Goal: Task Accomplishment & Management: Manage account settings

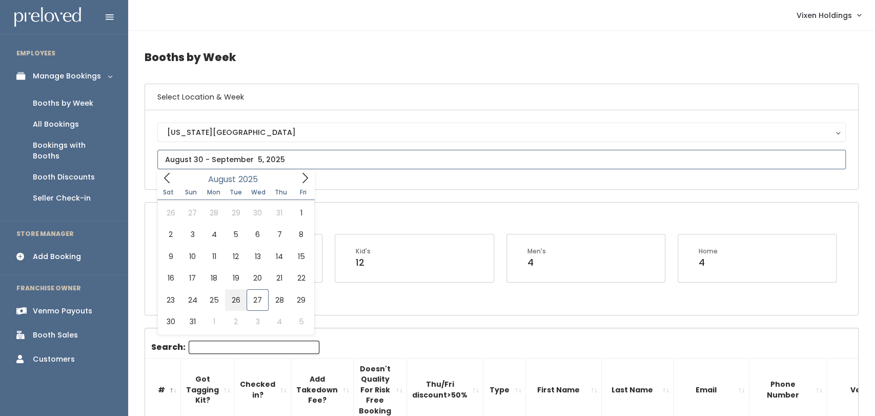
type input "August 23 to August 29"
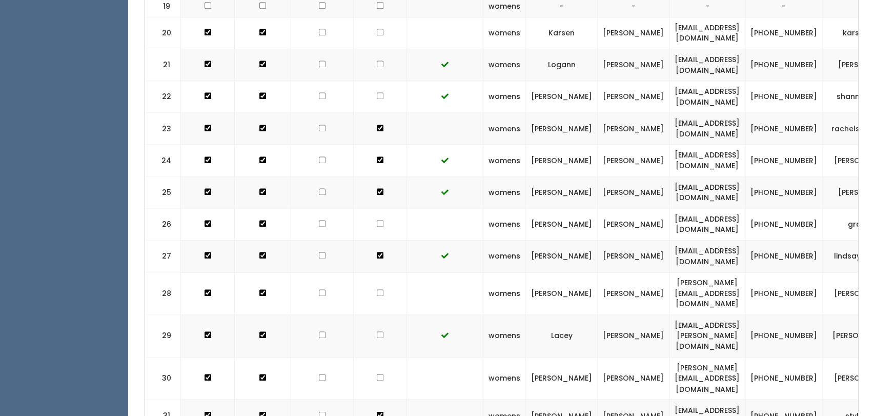
scroll to position [925, 0]
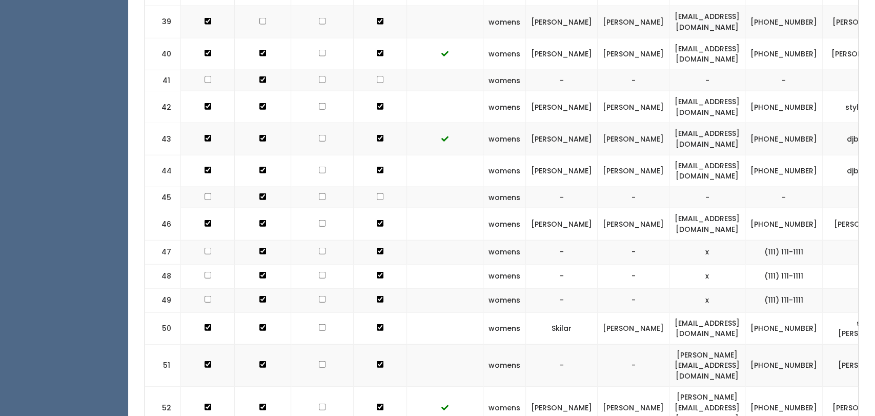
click at [823, 344] on td "mayeli-franco" at bounding box center [869, 365] width 92 height 43
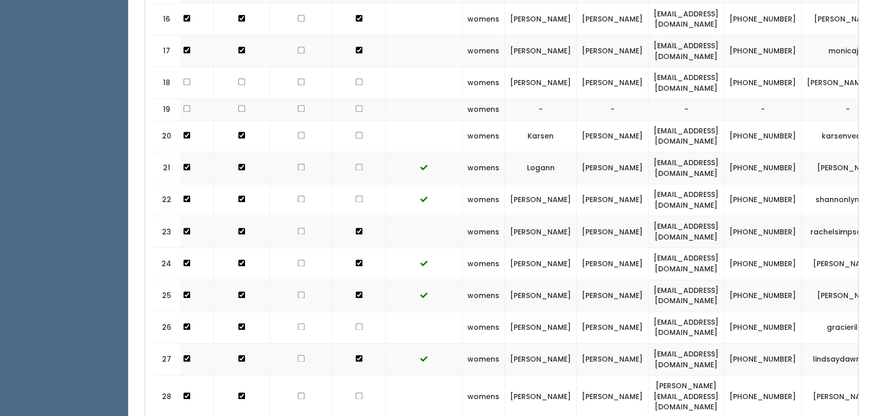
scroll to position [0, 52]
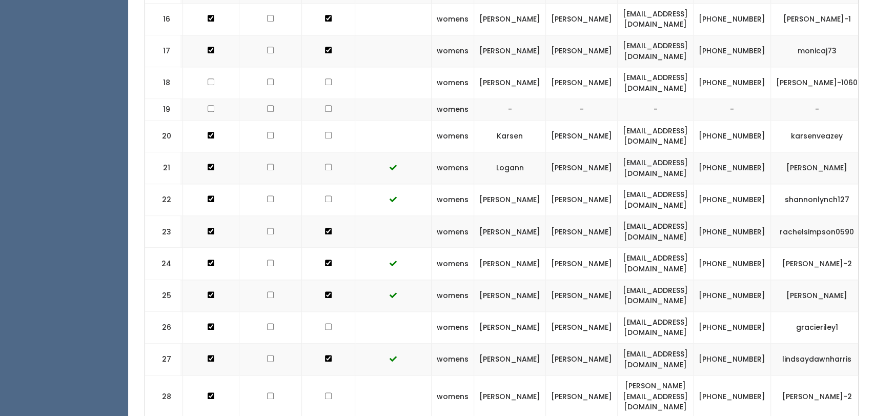
click at [875, 80] on span "button" at bounding box center [882, 83] width 4 height 6
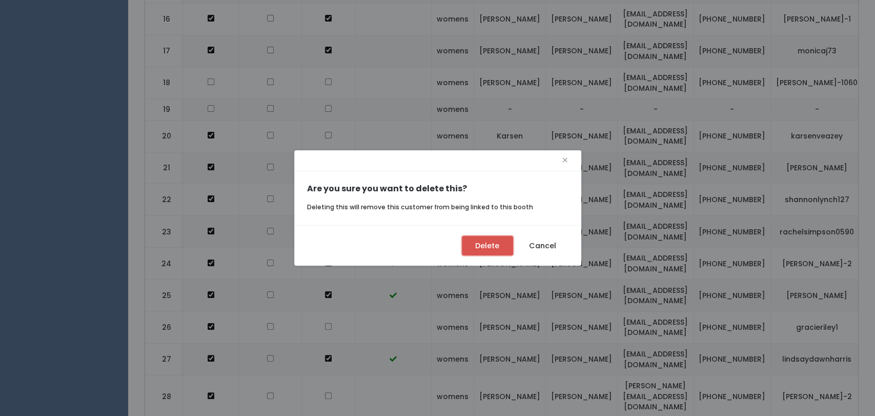
click at [488, 253] on button "Delete" at bounding box center [487, 245] width 51 height 19
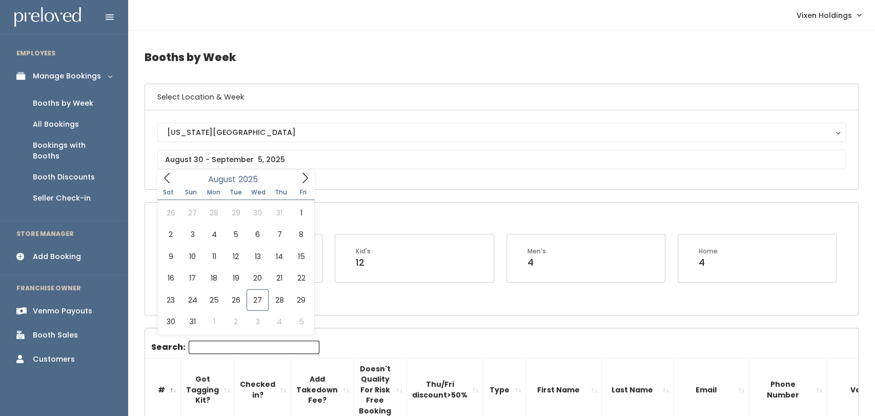
click at [80, 172] on div "Booth Discounts" at bounding box center [64, 177] width 62 height 11
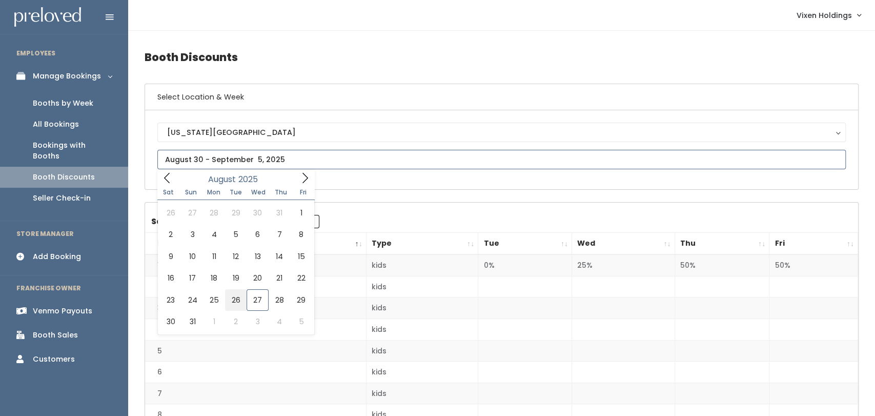
type input "August 23 to August 29"
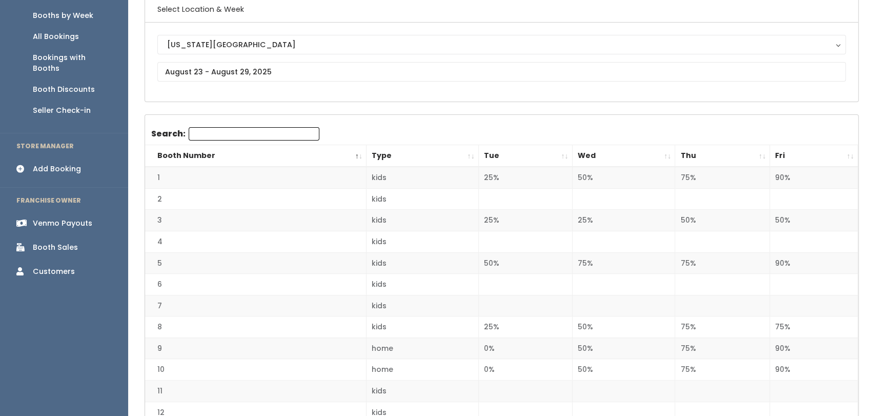
scroll to position [60, 0]
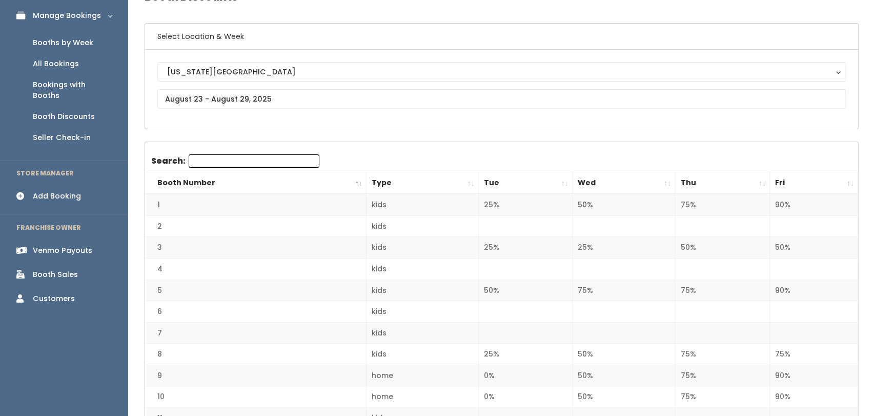
click at [80, 41] on div "Booths by Week" at bounding box center [63, 42] width 60 height 11
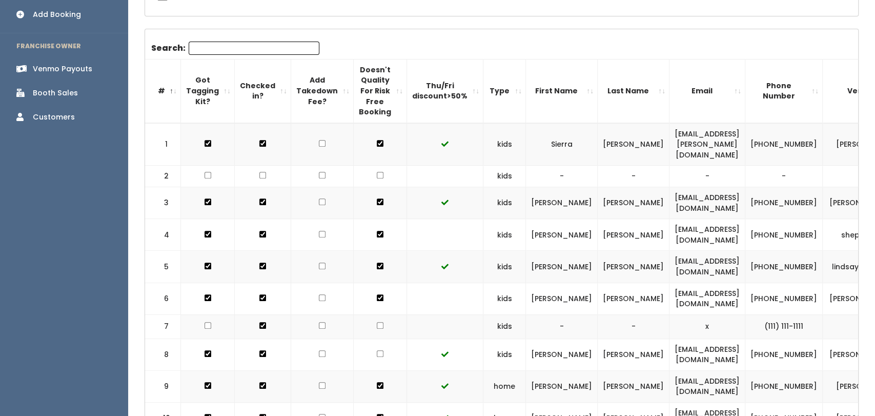
scroll to position [241, 0]
click at [70, 88] on div "Booth Sales" at bounding box center [55, 93] width 45 height 11
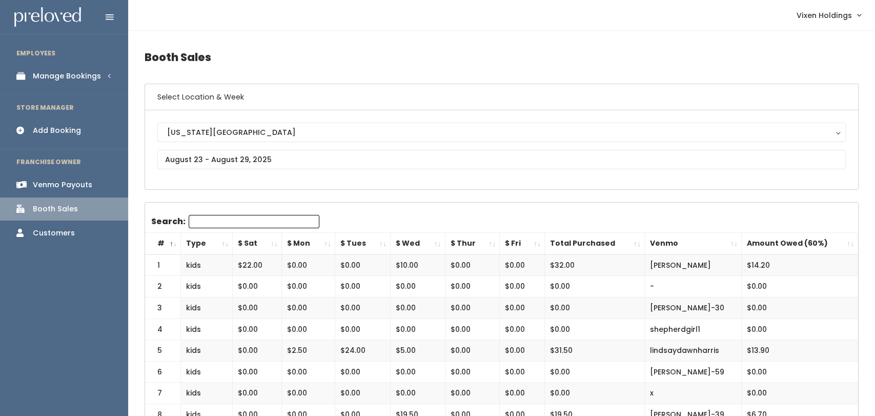
click at [91, 79] on div "Manage Bookings" at bounding box center [67, 76] width 68 height 11
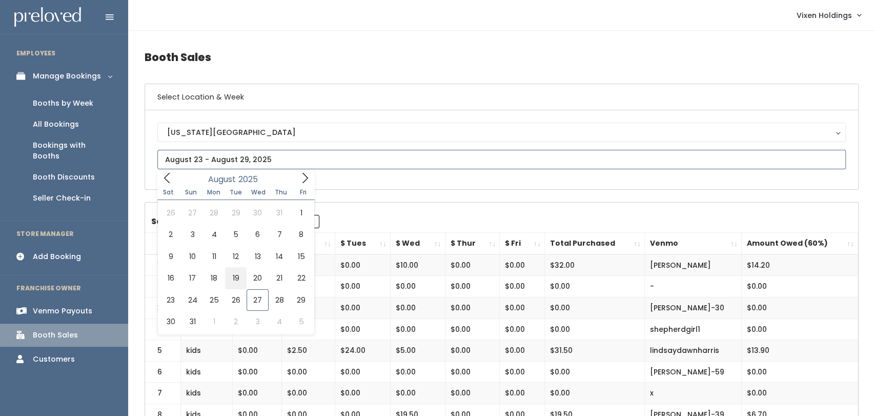
type input "[DATE] to [DATE]"
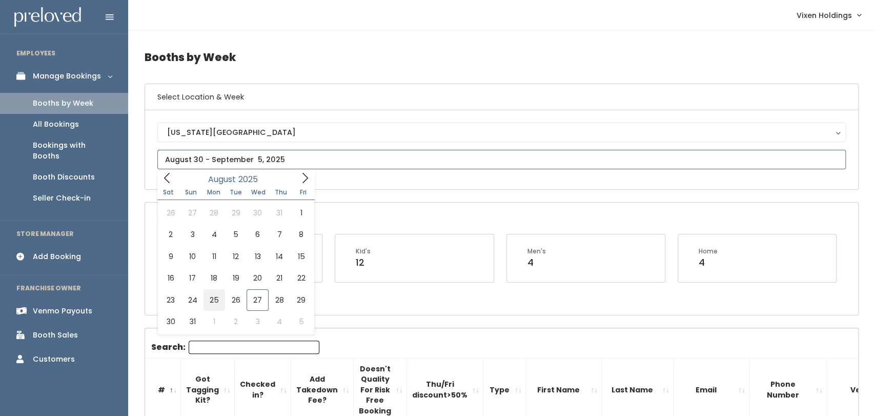
type input "[DATE] to [DATE]"
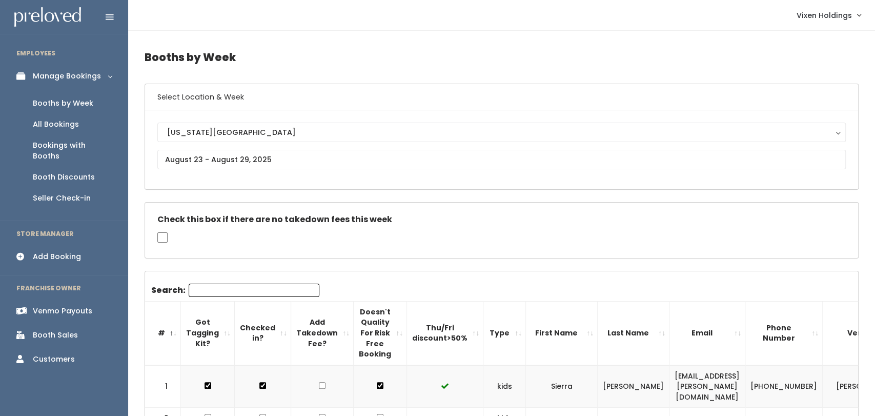
click at [78, 173] on link "Booth Discounts" at bounding box center [64, 177] width 128 height 21
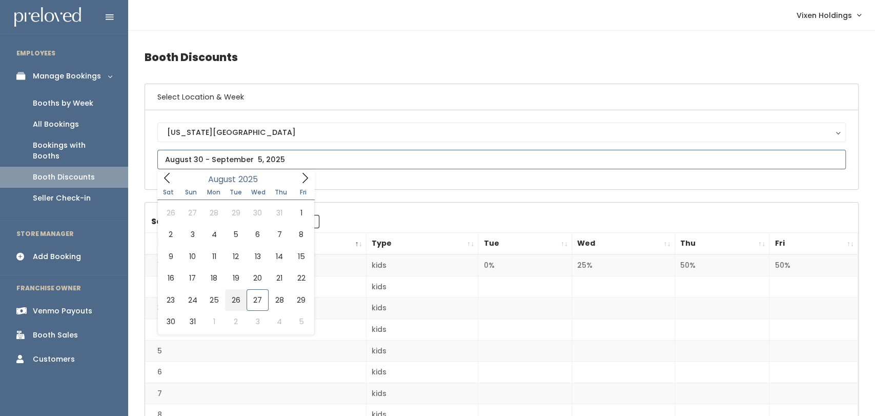
type input "[DATE] to [DATE]"
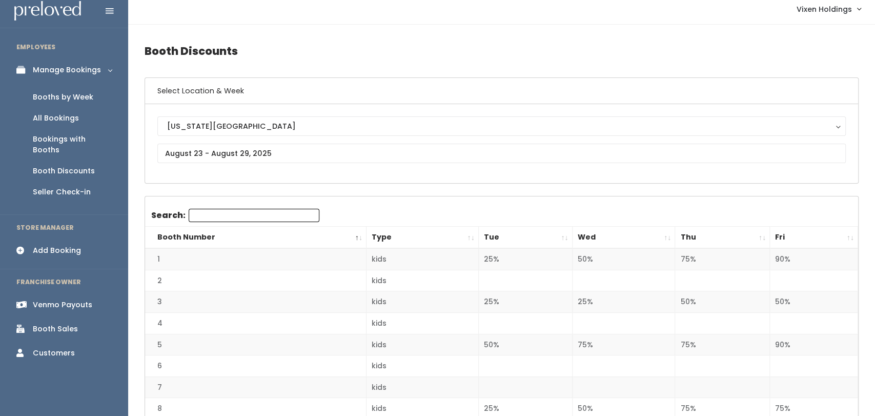
scroll to position [363, 0]
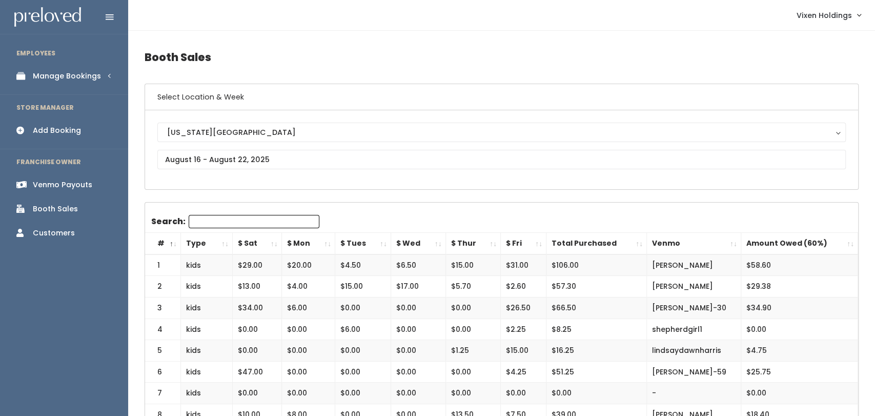
click at [78, 80] on div "Manage Bookings" at bounding box center [67, 76] width 68 height 11
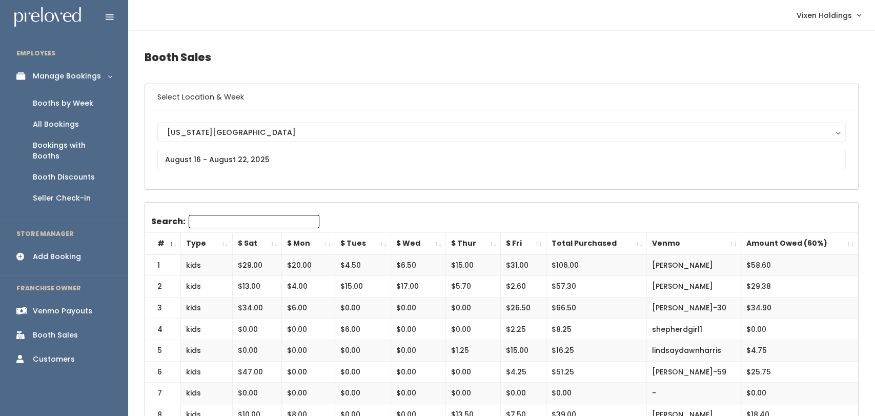
click at [91, 106] on div "Booths by Week" at bounding box center [63, 103] width 60 height 11
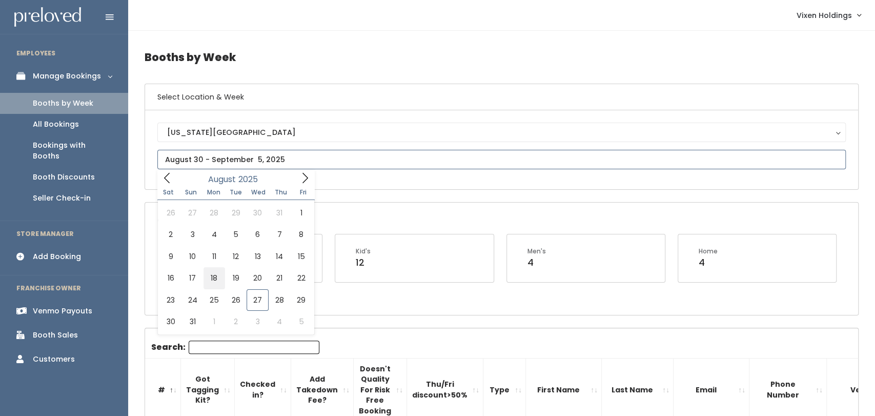
type input "August 16 to August 22"
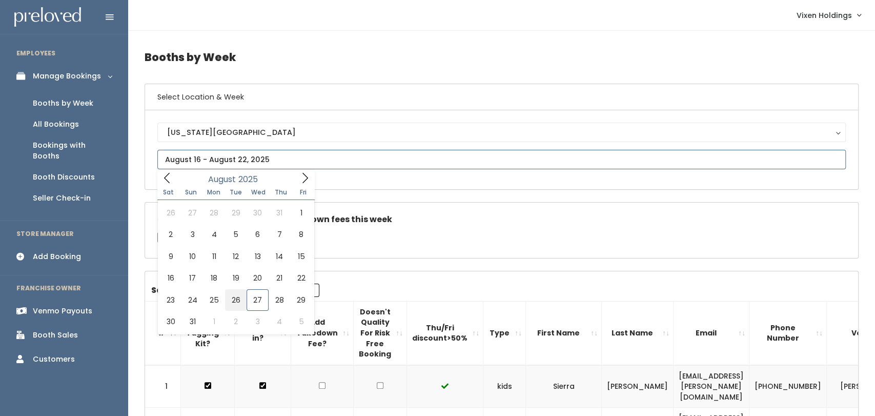
type input "August 23 to August 29"
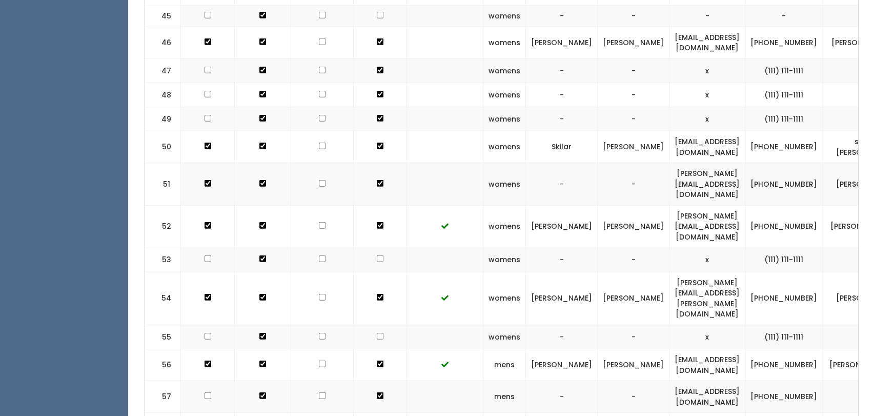
scroll to position [1905, 0]
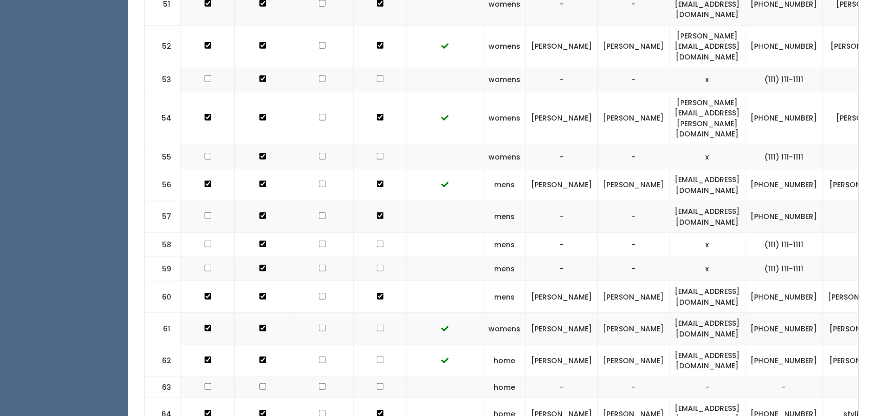
checkbox input "true"
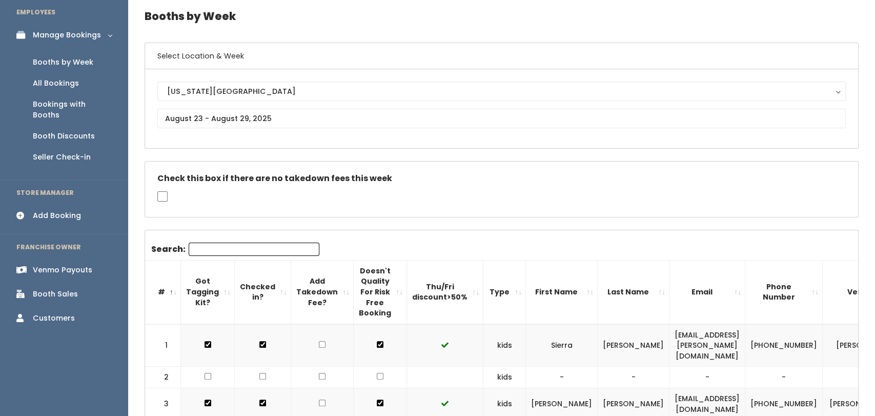
scroll to position [0, 0]
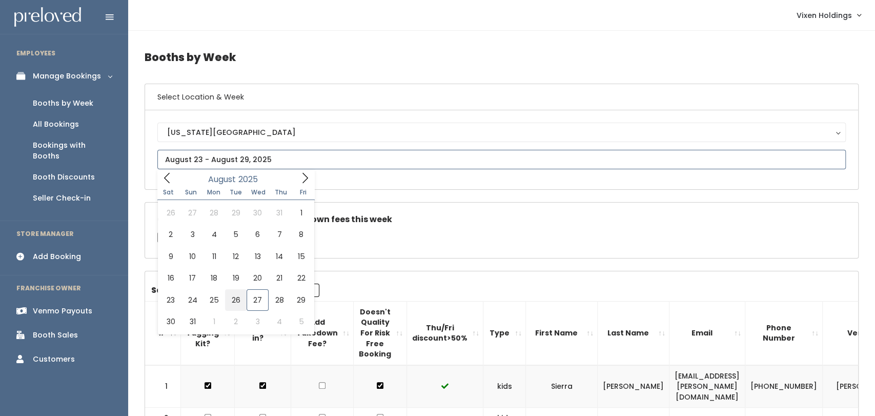
type input "August 23 to August 29"
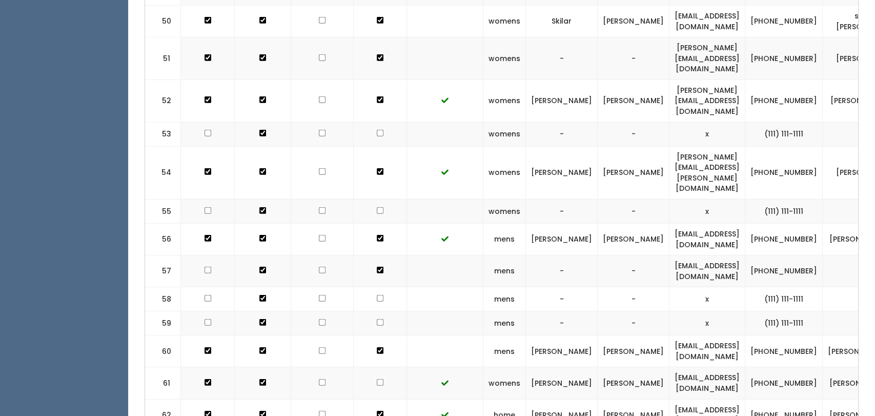
scroll to position [1905, 0]
